Goal: Transaction & Acquisition: Purchase product/service

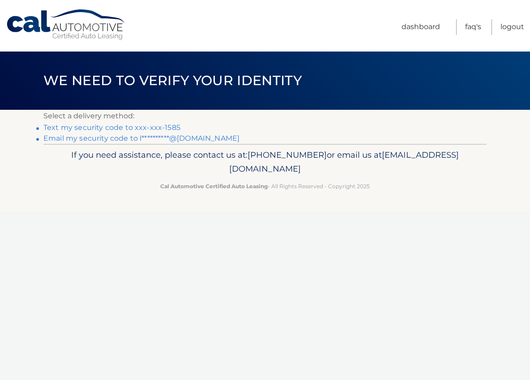
click at [135, 128] on link "Text my security code to xxx-xxx-1585" at bounding box center [111, 127] width 137 height 9
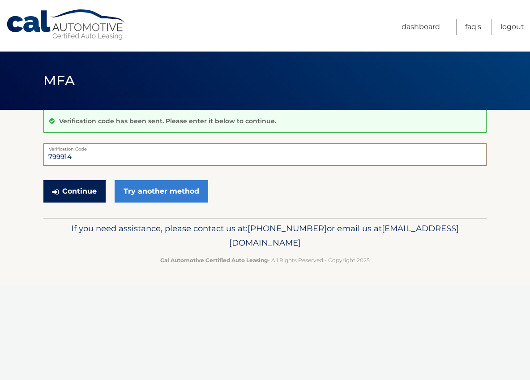
type input "799914"
click at [69, 190] on button "Continue" at bounding box center [74, 191] width 62 height 22
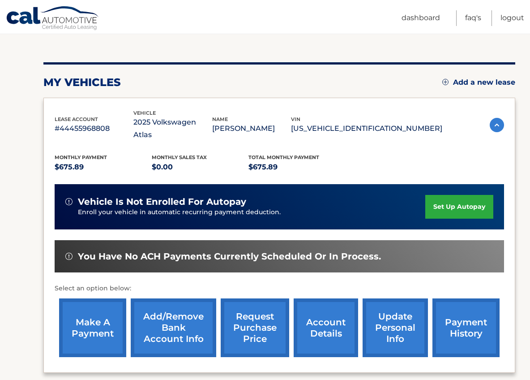
scroll to position [90, 0]
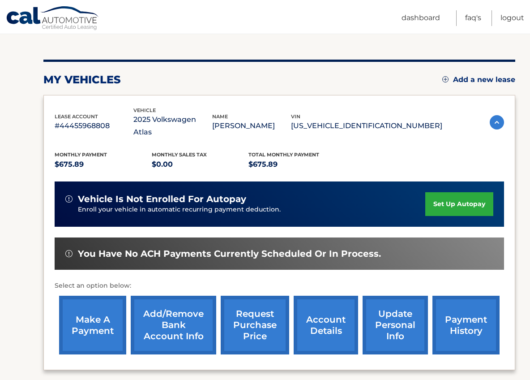
click at [94, 310] on link "make a payment" at bounding box center [92, 325] width 67 height 59
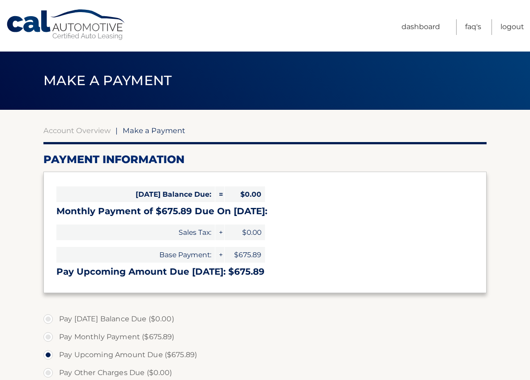
select select "Nzg0YjNkMjgtYzI0NS00MmI2LTkwZWMtMWU1NjIzM2IwMjZi"
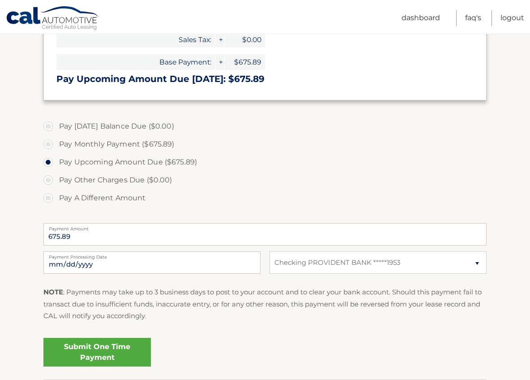
scroll to position [193, 0]
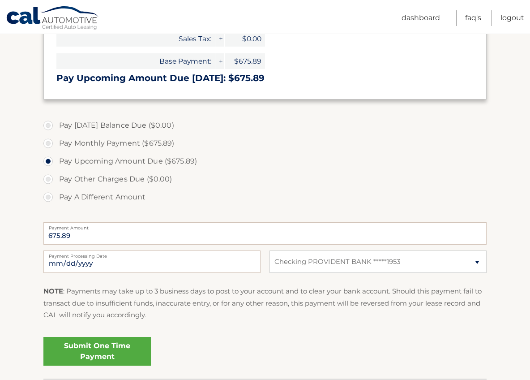
click at [94, 346] on link "Submit One Time Payment" at bounding box center [96, 351] width 107 height 29
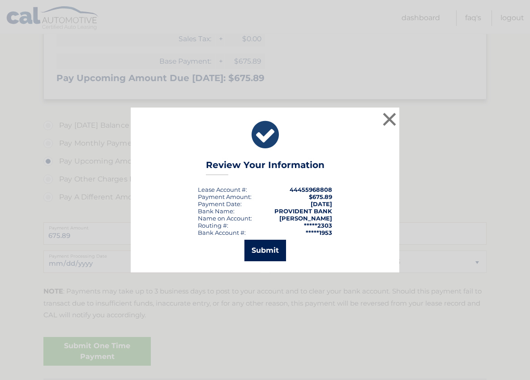
click at [270, 247] on button "Submit" at bounding box center [266, 250] width 42 height 21
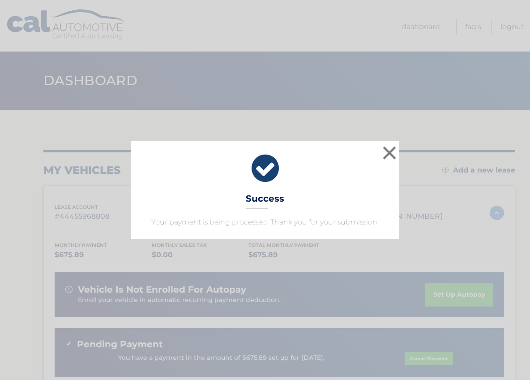
click at [268, 167] on icon at bounding box center [265, 168] width 246 height 32
click at [391, 151] on button "×" at bounding box center [390, 153] width 18 height 18
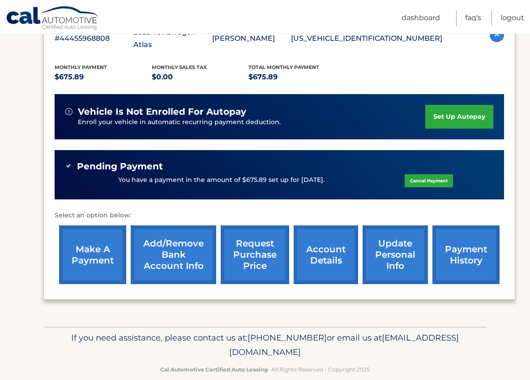
scroll to position [177, 0]
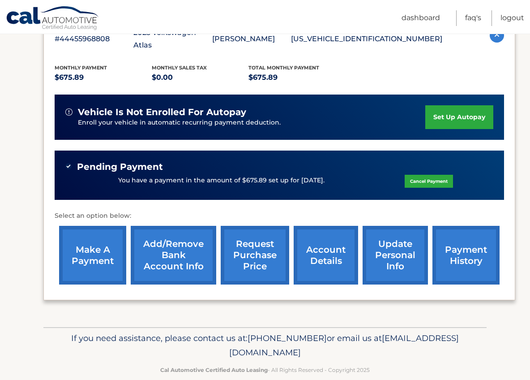
click at [465, 247] on link "payment history" at bounding box center [466, 255] width 67 height 59
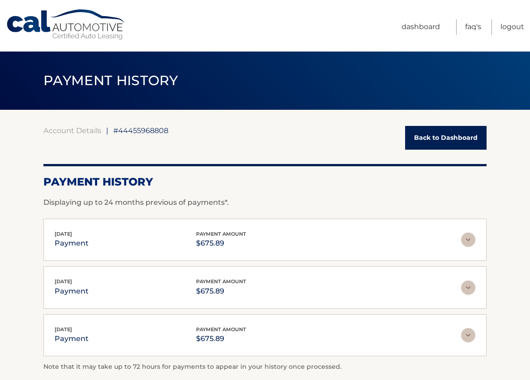
click at [467, 240] on img at bounding box center [468, 239] width 14 height 14
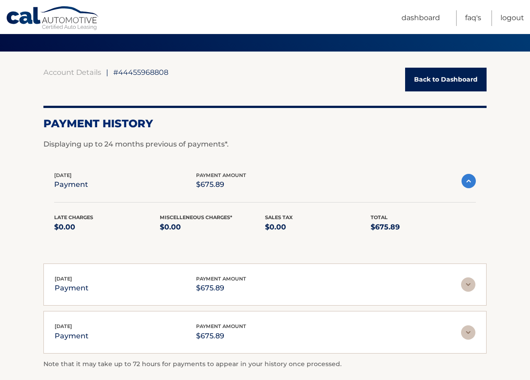
scroll to position [59, 0]
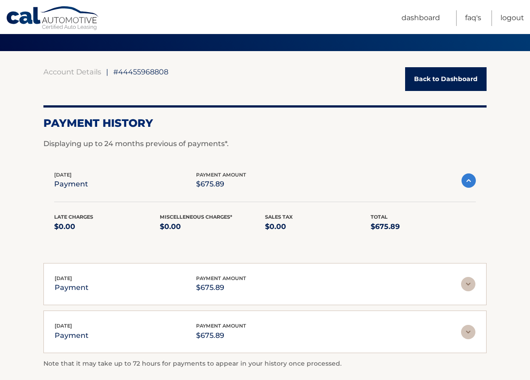
click at [470, 283] on img at bounding box center [468, 284] width 14 height 14
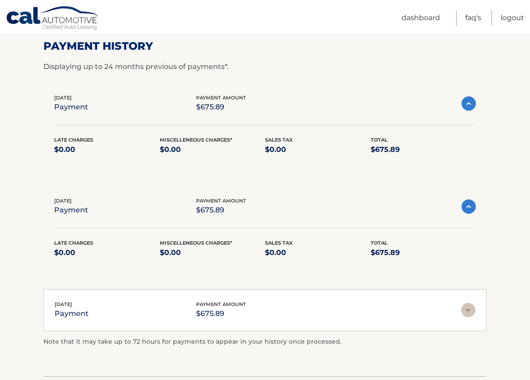
scroll to position [137, 0]
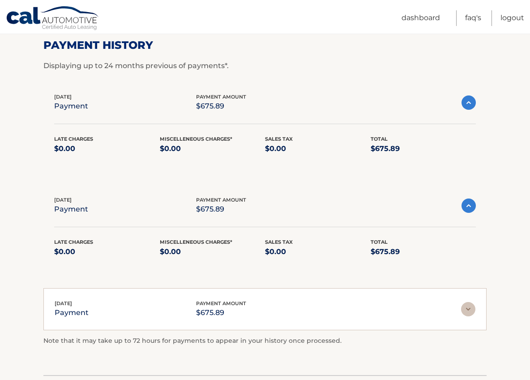
click at [466, 308] on img at bounding box center [468, 309] width 14 height 14
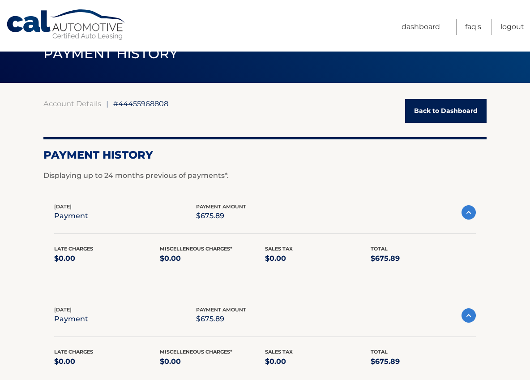
scroll to position [19, 0]
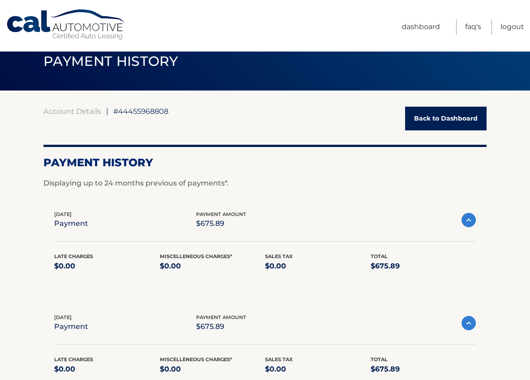
click at [434, 116] on link "Back to Dashboard" at bounding box center [446, 119] width 82 height 24
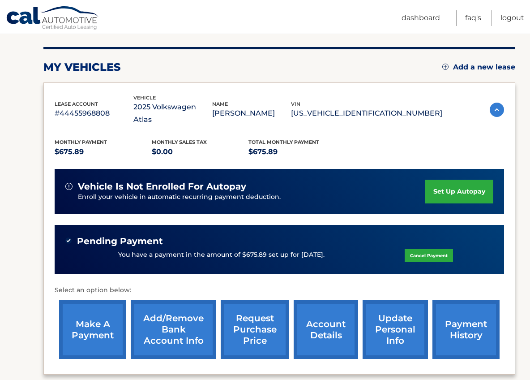
scroll to position [105, 0]
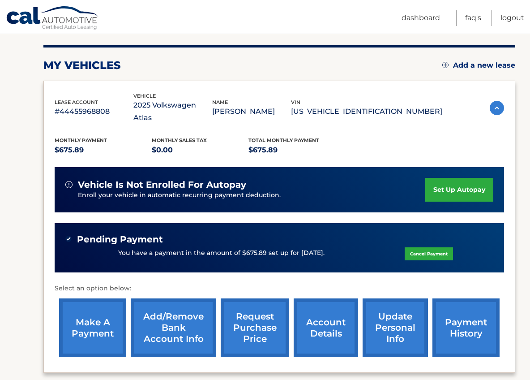
click at [324, 320] on link "account details" at bounding box center [326, 327] width 64 height 59
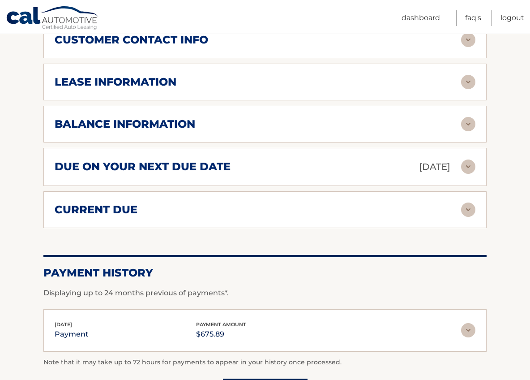
scroll to position [520, 0]
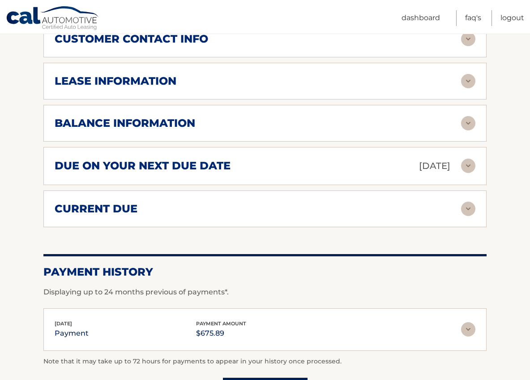
click at [467, 202] on img at bounding box center [468, 209] width 14 height 14
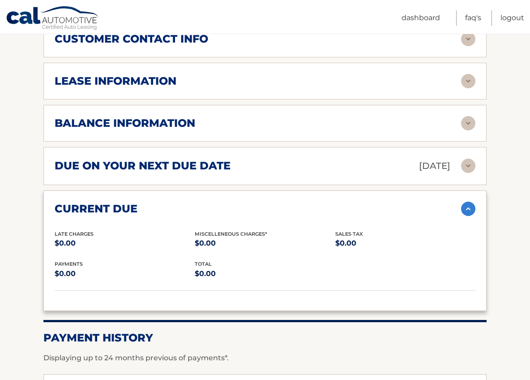
click at [466, 159] on img at bounding box center [468, 166] width 14 height 14
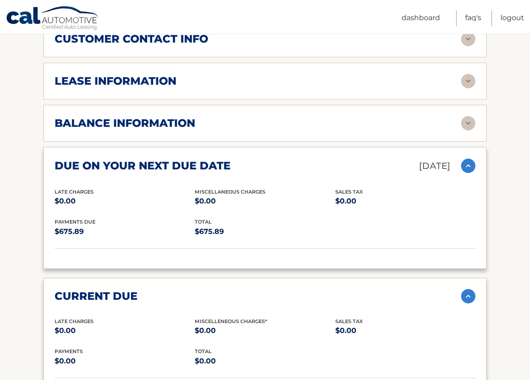
click at [467, 116] on img at bounding box center [468, 123] width 14 height 14
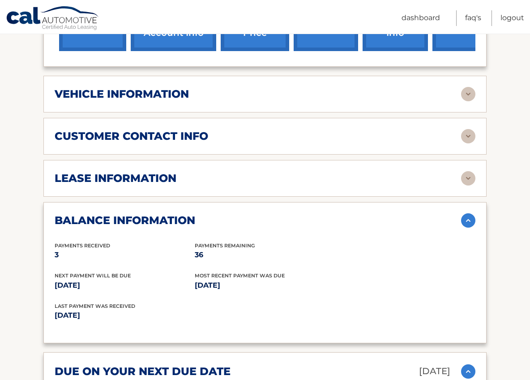
scroll to position [340, 0]
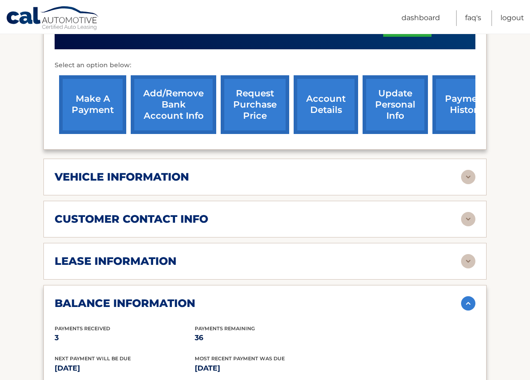
click at [468, 254] on img at bounding box center [468, 261] width 14 height 14
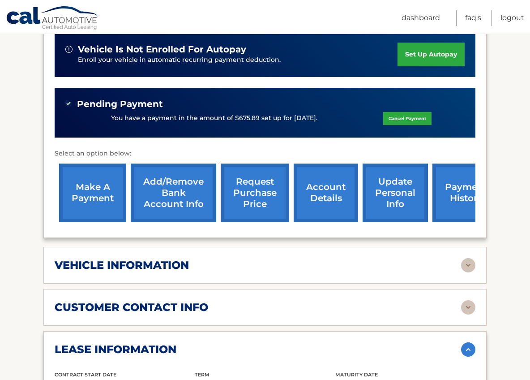
scroll to position [230, 0]
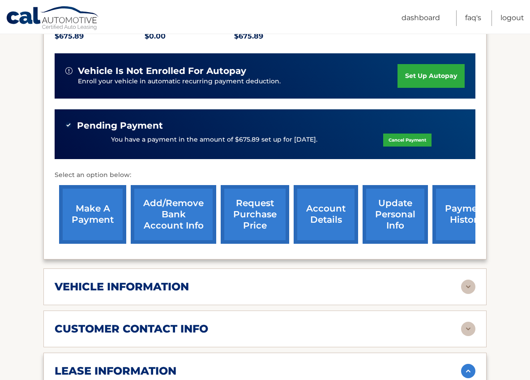
click at [468, 322] on img at bounding box center [468, 329] width 14 height 14
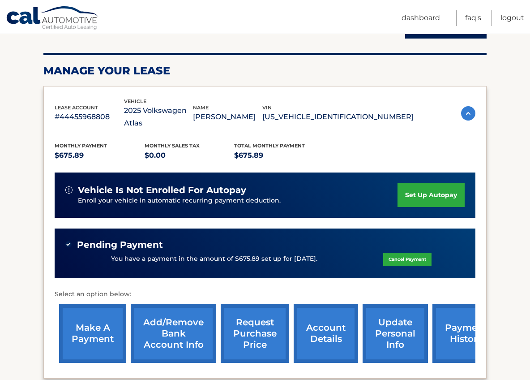
scroll to position [110, 0]
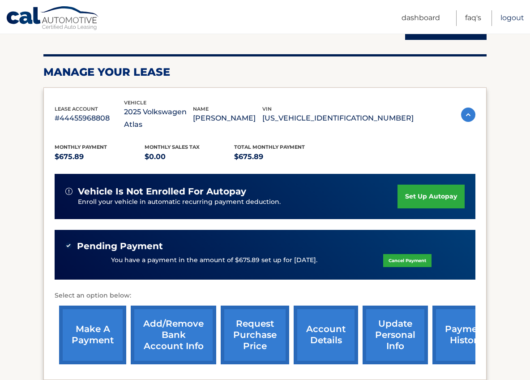
click at [512, 19] on link "Logout" at bounding box center [513, 18] width 24 height 16
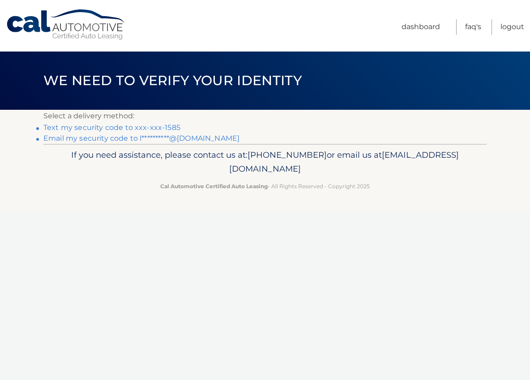
click at [152, 127] on link "Text my security code to xxx-xxx-1585" at bounding box center [111, 127] width 137 height 9
